Goal: Task Accomplishment & Management: Complete application form

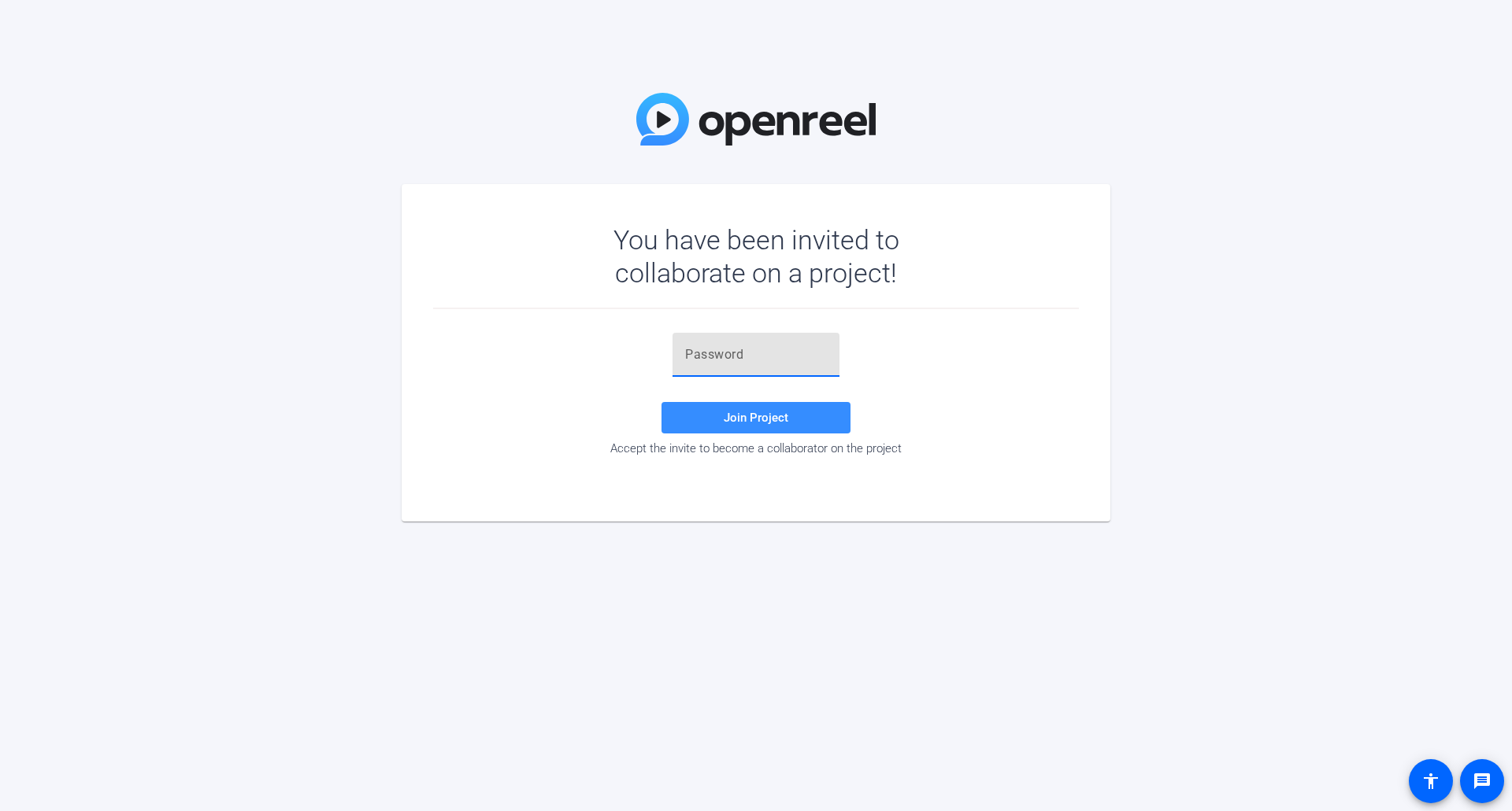
click at [718, 346] on input "text" at bounding box center [756, 355] width 142 height 19
paste input "x_6E5V"
type input "x_6E5V"
click at [782, 427] on span at bounding box center [756, 418] width 189 height 38
click at [681, 352] on div "x_6E5V" at bounding box center [756, 355] width 167 height 44
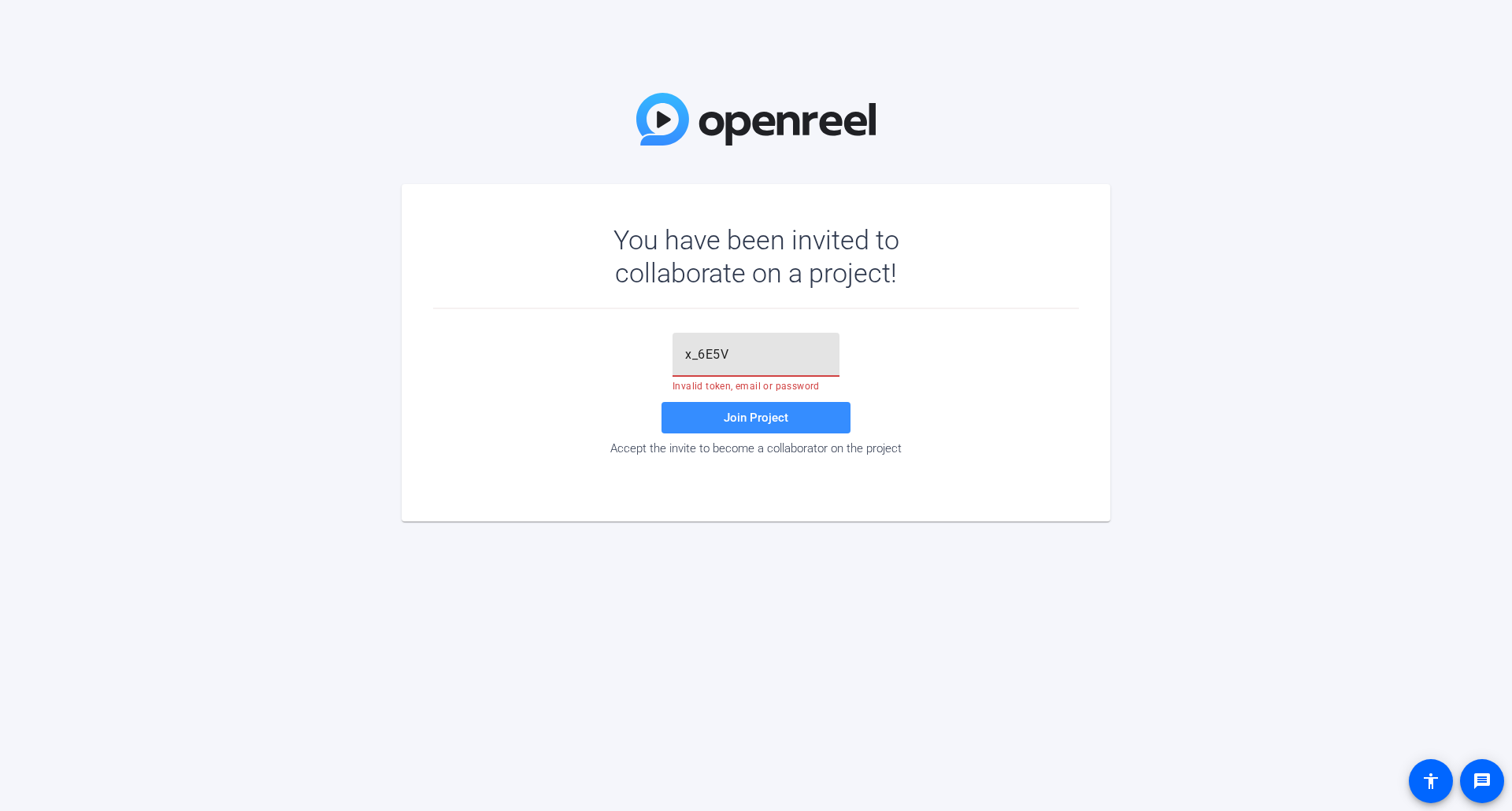
click at [755, 352] on input "x_6E5V" at bounding box center [756, 355] width 142 height 19
type input "x"
click at [701, 345] on input "x" at bounding box center [756, 355] width 142 height 19
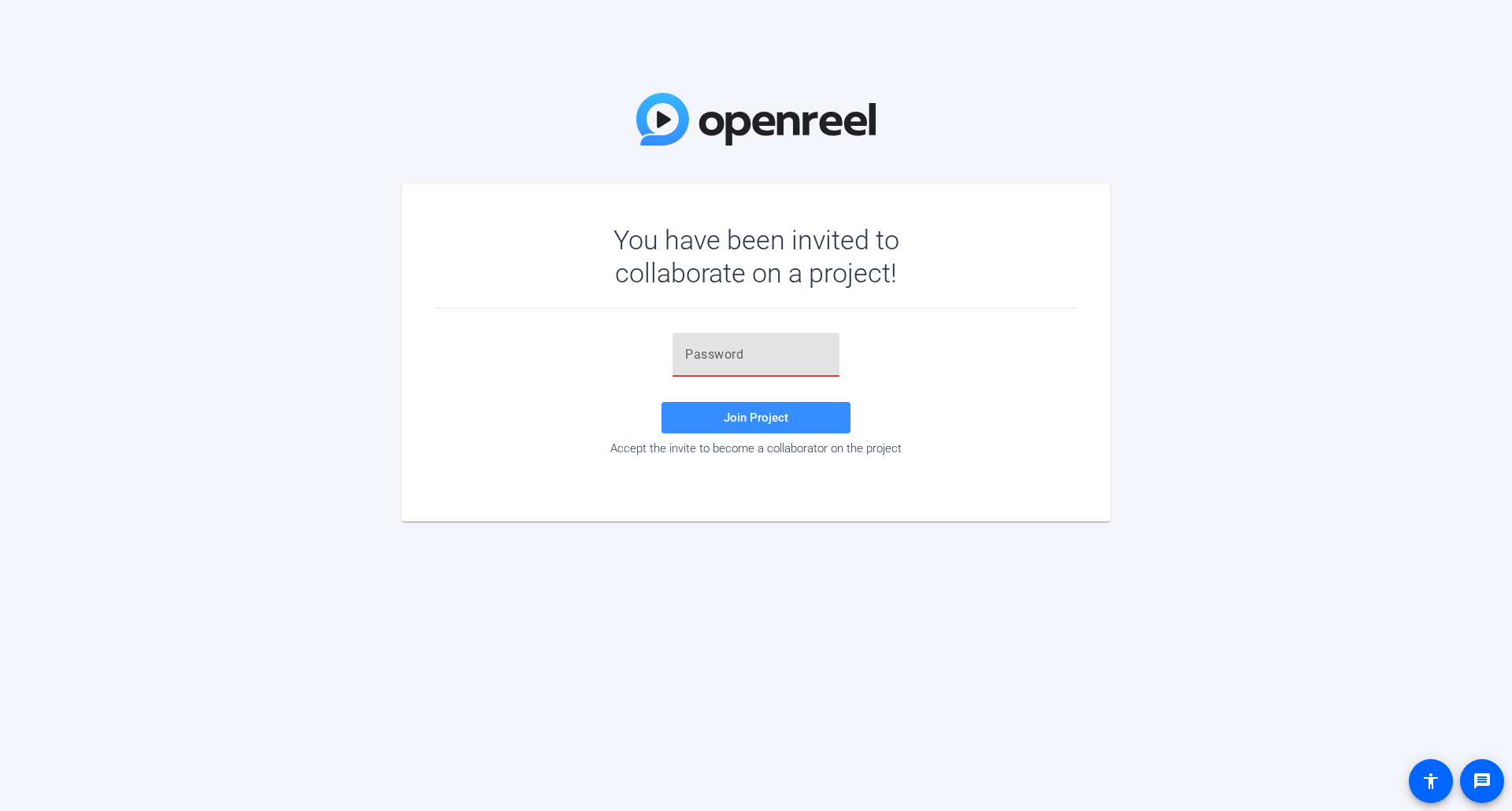
paste input "x_6E5V"
type input "x_6E5V"
click at [769, 417] on span "Join Project" at bounding box center [756, 418] width 65 height 14
